Goal: Task Accomplishment & Management: Use online tool/utility

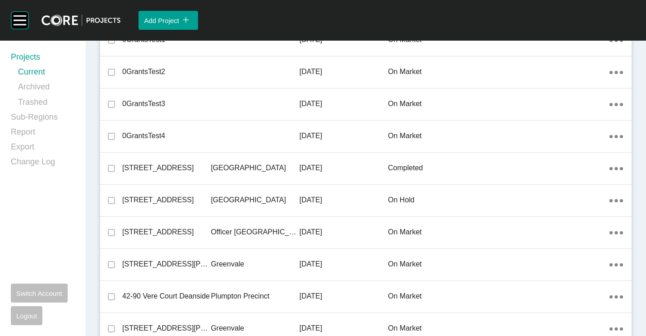
scroll to position [16934, 0]
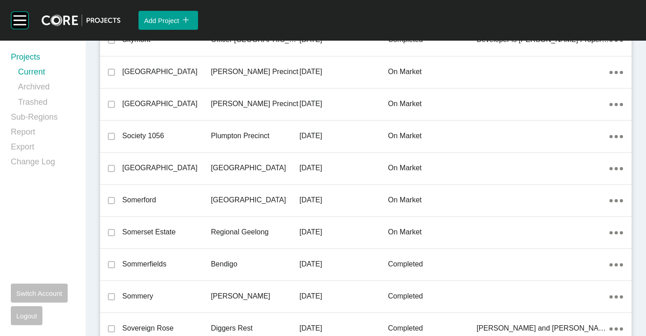
click at [282, 199] on p "[GEOGRAPHIC_DATA]" at bounding box center [255, 200] width 88 height 10
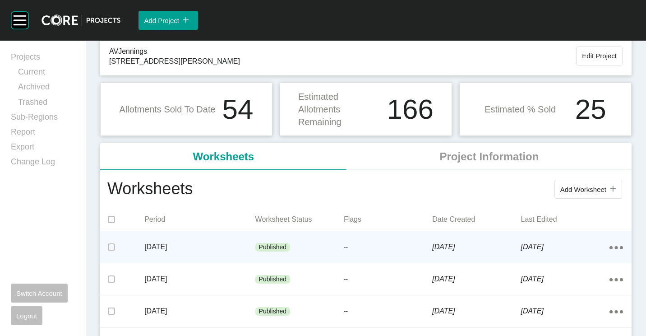
scroll to position [90, 0]
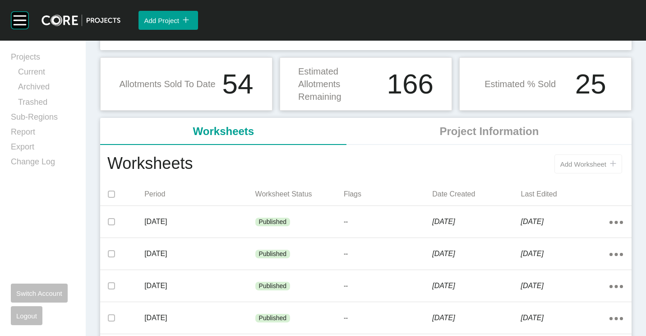
click at [594, 169] on button "Add Worksheet icon/tick copy 11 Created with Sketch." at bounding box center [589, 163] width 68 height 19
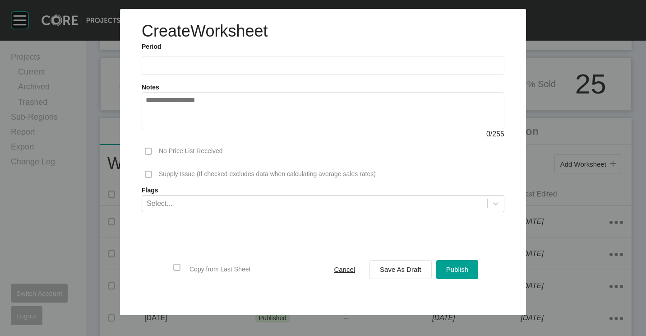
click at [169, 61] on label at bounding box center [323, 65] width 363 height 19
click at [169, 61] on input "text" at bounding box center [323, 65] width 355 height 8
click at [194, 132] on li "Aug" at bounding box center [189, 131] width 30 height 15
type input "**********"
click at [387, 265] on span "Save As Draft" at bounding box center [401, 269] width 42 height 8
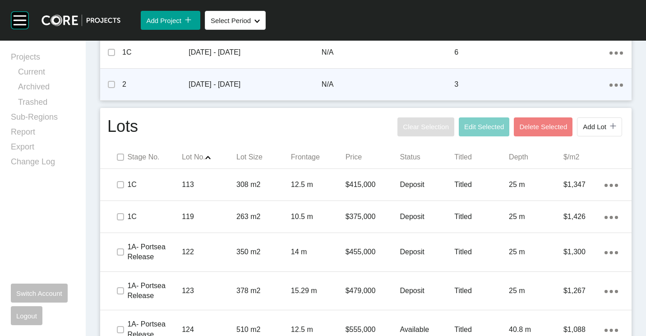
scroll to position [451, 0]
